Goal: Task Accomplishment & Management: Manage account settings

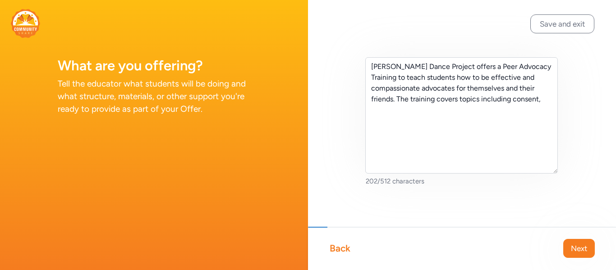
scroll to position [2, 0]
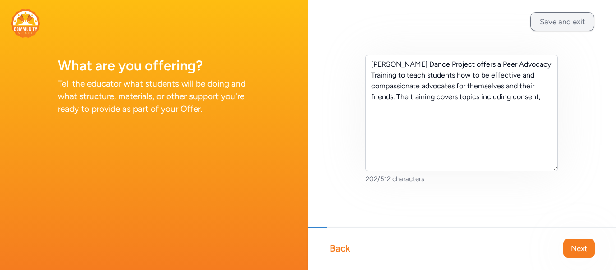
type textarea "[PERSON_NAME] Dance Project offers a Peer Advocacy Training to teach students h…"
click at [553, 28] on button "Save and exit" at bounding box center [562, 21] width 64 height 19
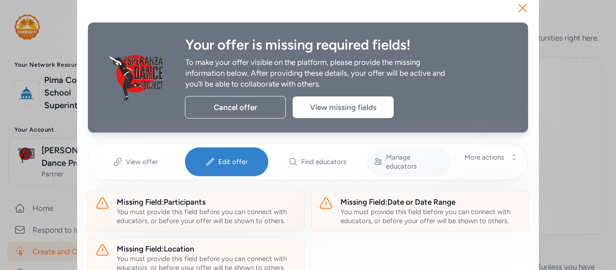
scroll to position [14, 0]
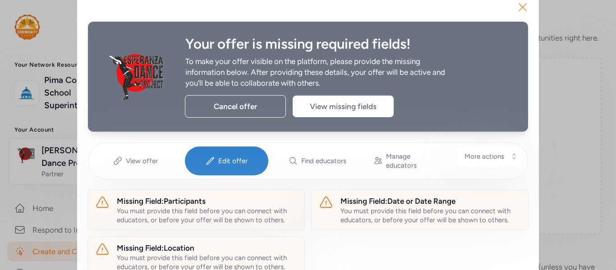
click at [520, 6] on icon "button" at bounding box center [522, 7] width 7 height 7
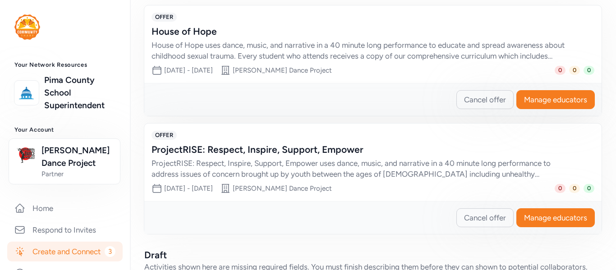
scroll to position [286, 0]
click at [419, 179] on div "ProjectRISE: Respect, Inspire, Support, Empower uses dance, music, and narrativ…" at bounding box center [364, 168] width 425 height 22
click at [552, 234] on div "Cancel offer Manage educators" at bounding box center [372, 217] width 457 height 33
click at [546, 223] on span "Manage educators" at bounding box center [555, 217] width 63 height 11
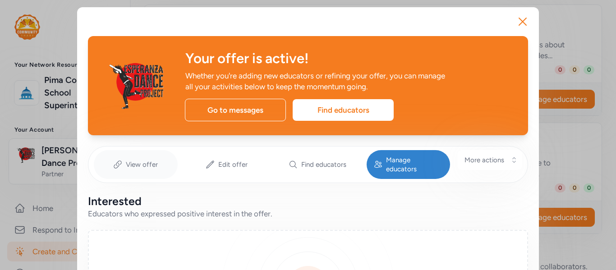
click at [151, 161] on span "View offer" at bounding box center [142, 164] width 32 height 9
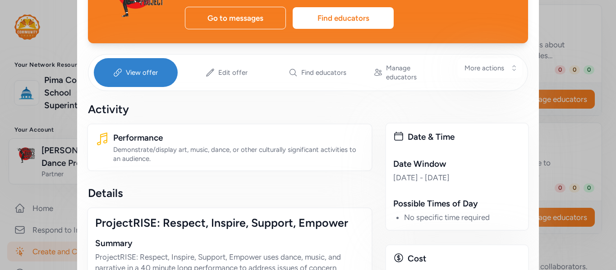
scroll to position [92, 0]
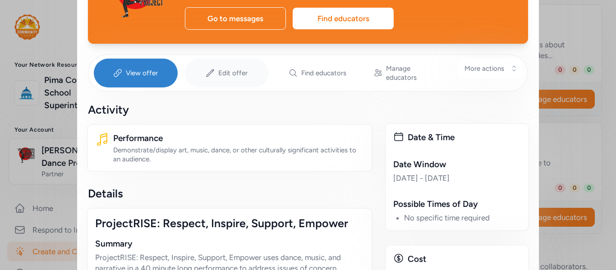
click at [213, 66] on div "Edit offer" at bounding box center [227, 73] width 84 height 29
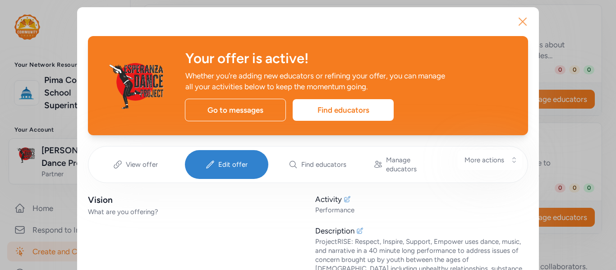
click at [516, 22] on icon "button" at bounding box center [523, 21] width 14 height 14
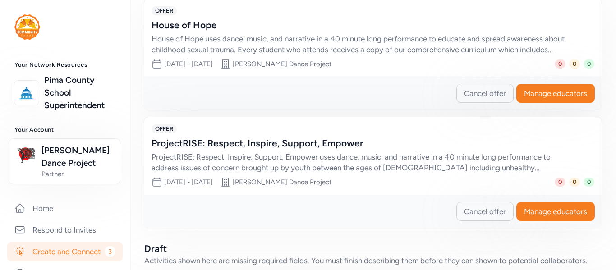
scroll to position [292, 0]
click at [516, 221] on button "Manage educators" at bounding box center [555, 211] width 78 height 19
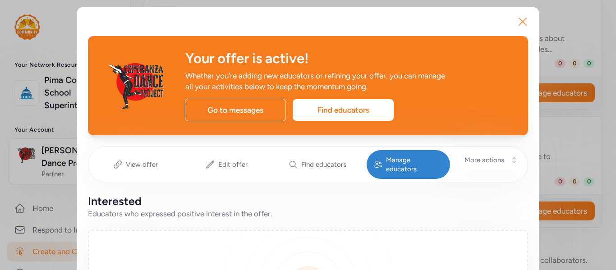
click at [516, 23] on icon "button" at bounding box center [523, 21] width 14 height 14
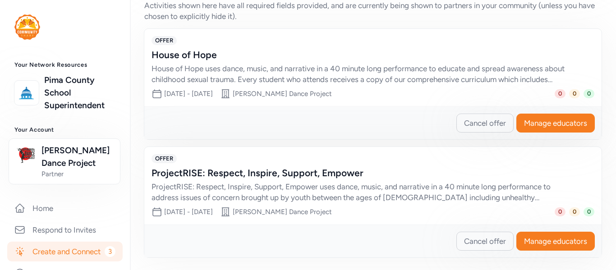
scroll to position [261, 0]
click at [524, 129] on span "Manage educators" at bounding box center [555, 123] width 63 height 11
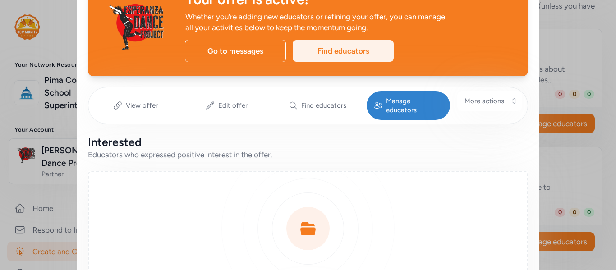
scroll to position [61, 0]
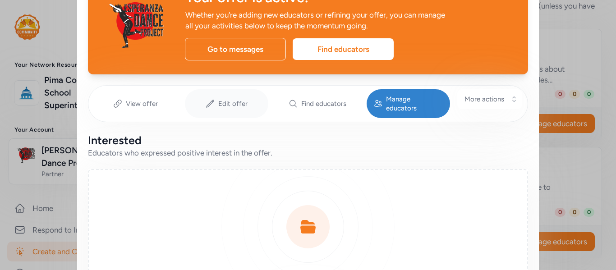
click at [210, 99] on icon at bounding box center [210, 103] width 9 height 9
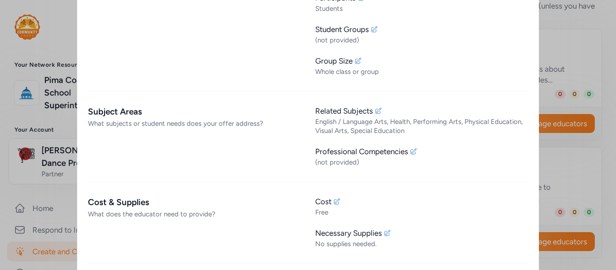
scroll to position [476, 0]
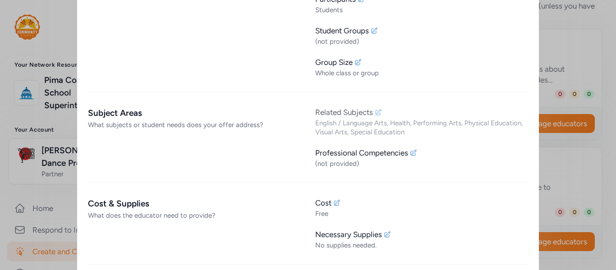
click at [375, 109] on icon at bounding box center [378, 112] width 7 height 7
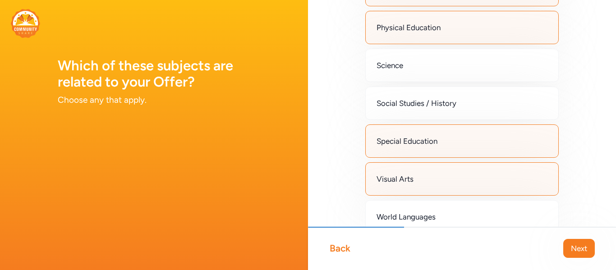
scroll to position [312, 0]
click at [408, 147] on div "Special Education" at bounding box center [461, 140] width 193 height 33
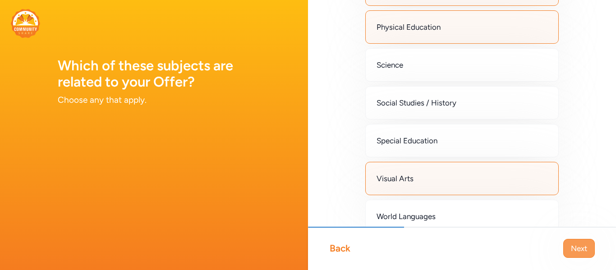
click at [576, 253] on span "Next" at bounding box center [579, 248] width 16 height 11
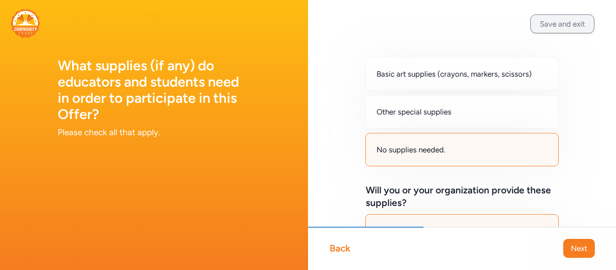
click at [547, 22] on button "Save and exit" at bounding box center [562, 23] width 64 height 19
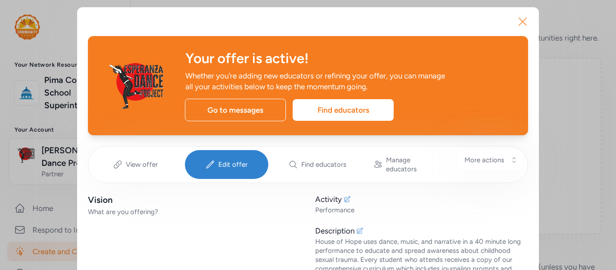
click at [516, 21] on icon "button" at bounding box center [523, 21] width 14 height 14
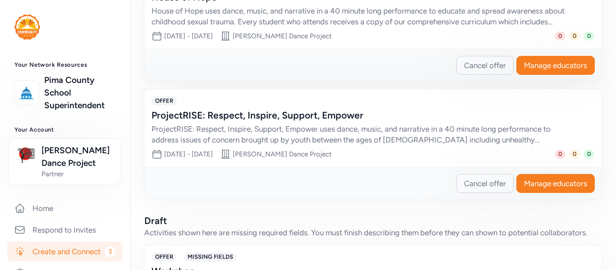
scroll to position [320, 0]
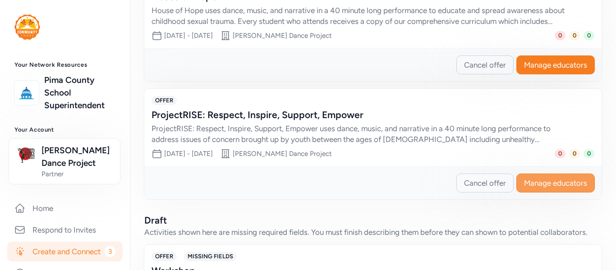
click at [531, 189] on span "Manage educators" at bounding box center [555, 183] width 63 height 11
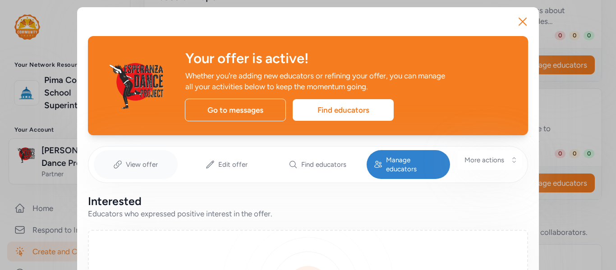
click at [144, 160] on span "View offer" at bounding box center [142, 164] width 32 height 9
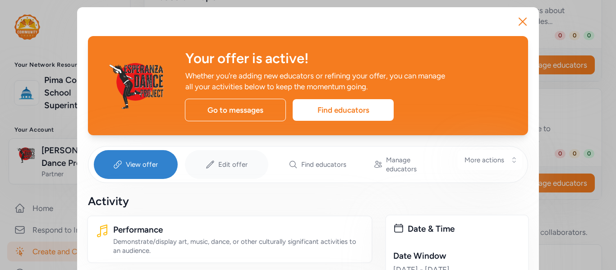
click at [218, 164] on span "Edit offer" at bounding box center [232, 164] width 29 height 9
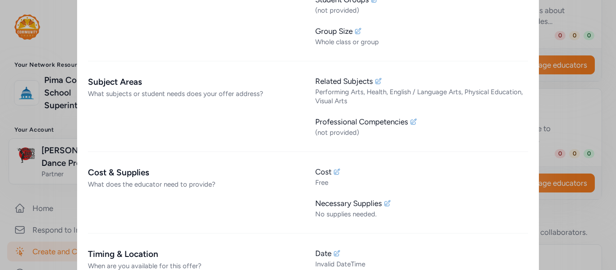
scroll to position [515, 0]
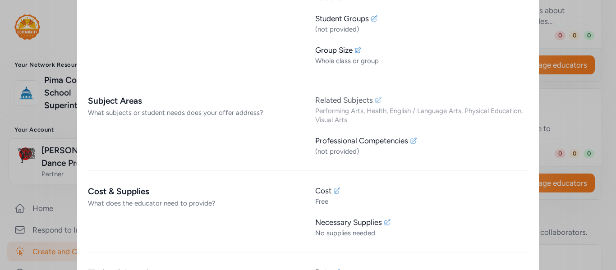
click at [375, 97] on icon at bounding box center [378, 100] width 7 height 7
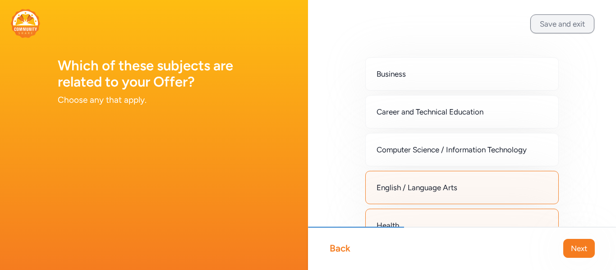
click at [558, 28] on button "Save and exit" at bounding box center [562, 23] width 64 height 19
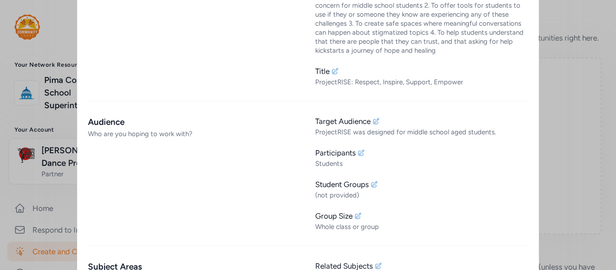
scroll to position [339, 0]
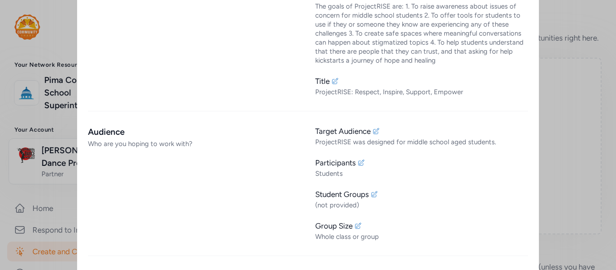
click at [557, 137] on div "Close Your offer is active! Whether you're adding new educators or refining you…" at bounding box center [308, 144] width 616 height 966
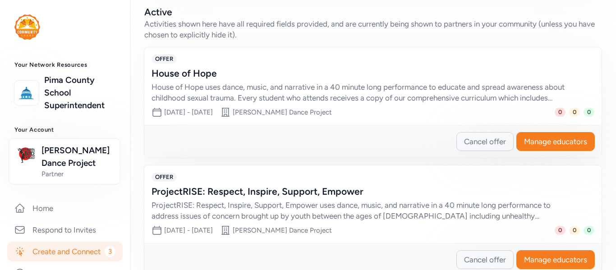
scroll to position [249, 0]
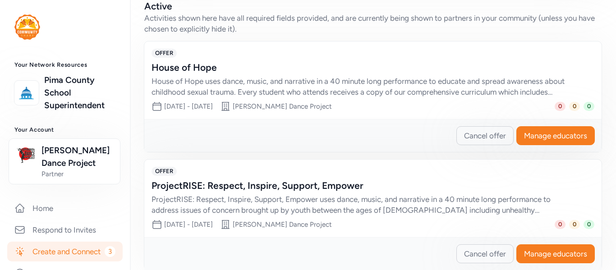
click at [456, 96] on div "House of Hope uses dance, music, and narrative in a 40 minute long performance …" at bounding box center [364, 87] width 425 height 22
click at [529, 145] on button "Manage educators" at bounding box center [555, 135] width 78 height 19
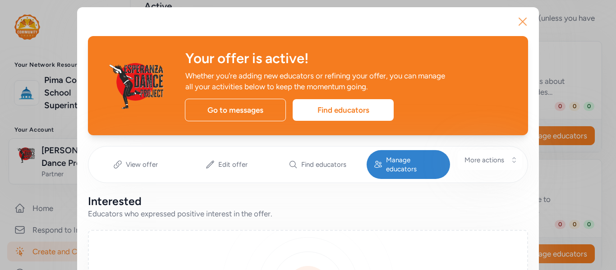
click at [523, 24] on icon "button" at bounding box center [523, 21] width 14 height 14
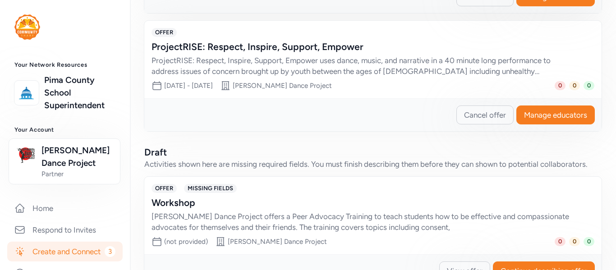
scroll to position [388, 0]
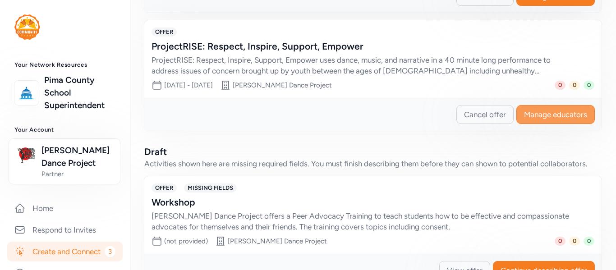
click at [531, 120] on span "Manage educators" at bounding box center [555, 114] width 63 height 11
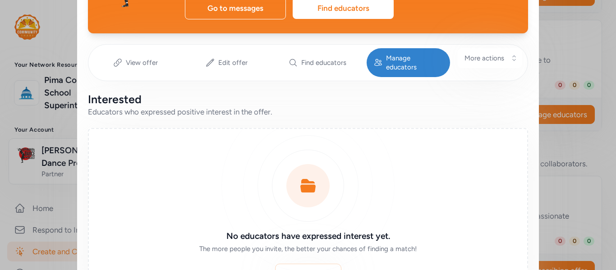
scroll to position [101, 0]
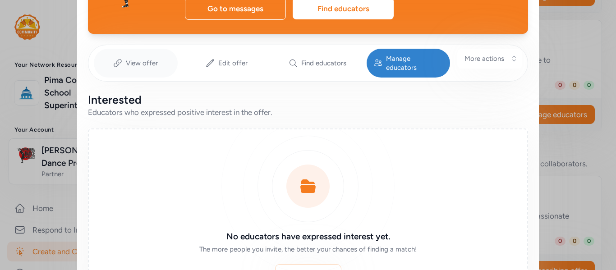
click at [147, 66] on div "View offer" at bounding box center [136, 63] width 84 height 29
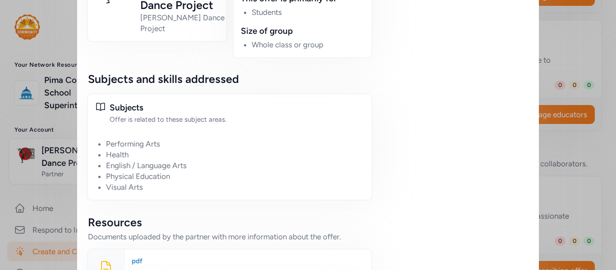
scroll to position [801, 0]
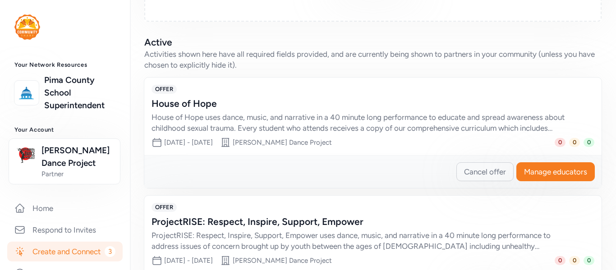
scroll to position [212, 0]
click at [530, 178] on span "Manage educators" at bounding box center [555, 172] width 63 height 11
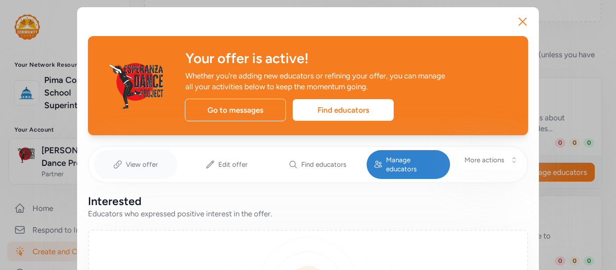
click at [162, 159] on div "View offer" at bounding box center [136, 164] width 84 height 29
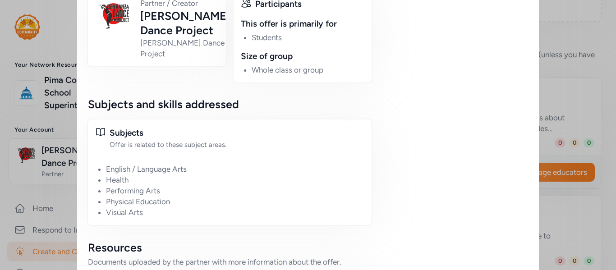
scroll to position [744, 0]
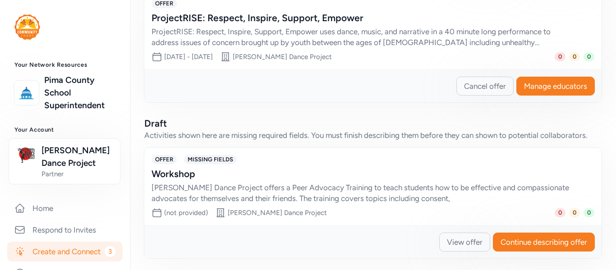
scroll to position [430, 0]
